Goal: Find specific page/section: Find specific page/section

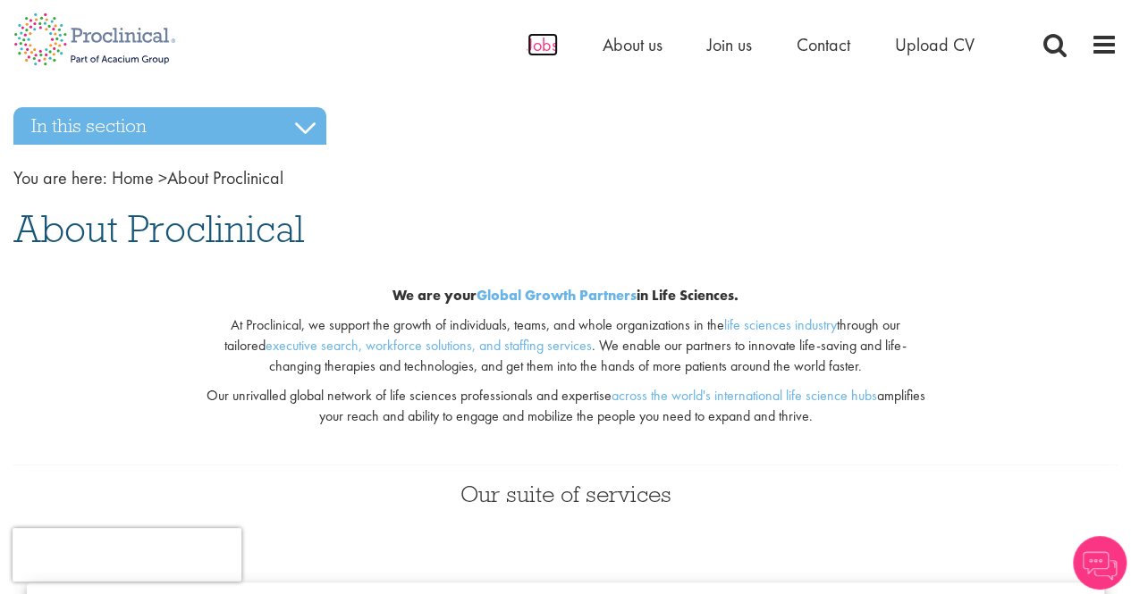
click at [538, 48] on span "Jobs" at bounding box center [542, 44] width 30 height 23
